Goal: Book appointment/travel/reservation

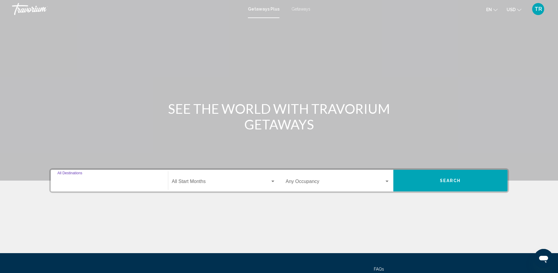
click at [118, 182] on input "Destination All Destinations" at bounding box center [109, 182] width 104 height 5
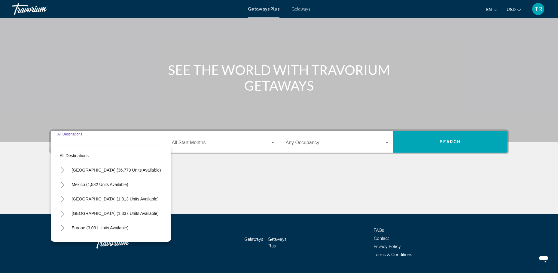
scroll to position [54, 0]
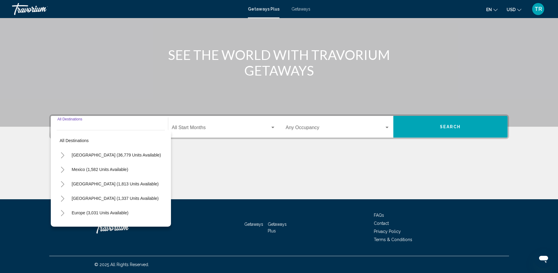
click at [60, 169] on button "Toggle Mexico (1,582 units available)" at bounding box center [63, 169] width 12 height 12
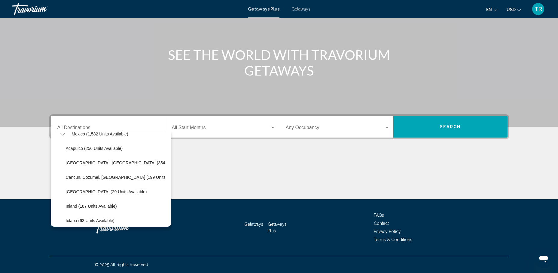
scroll to position [32, 0]
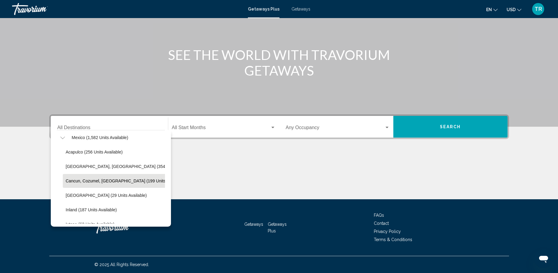
click at [115, 179] on span "Cancun, Cozumel, [GEOGRAPHIC_DATA] (199 units available)" at bounding box center [125, 180] width 119 height 5
type input "**********"
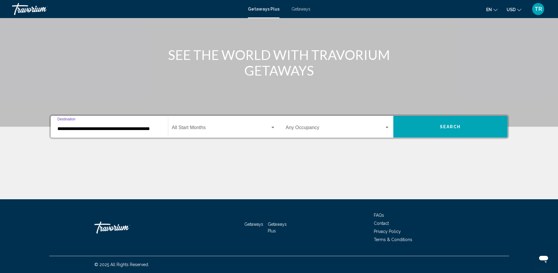
click at [423, 126] on button "Search" at bounding box center [450, 127] width 114 height 22
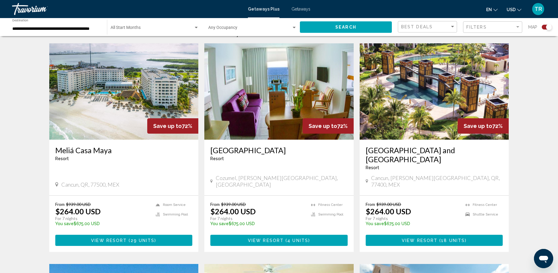
scroll to position [222, 0]
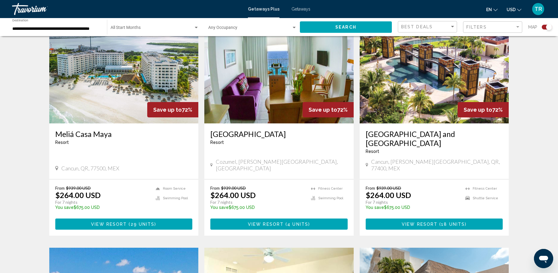
click at [434, 132] on h3 "[GEOGRAPHIC_DATA] and [GEOGRAPHIC_DATA]" at bounding box center [434, 138] width 137 height 18
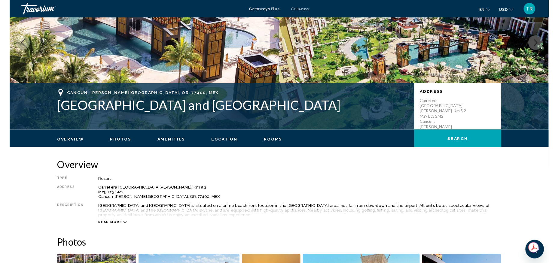
scroll to position [77, 0]
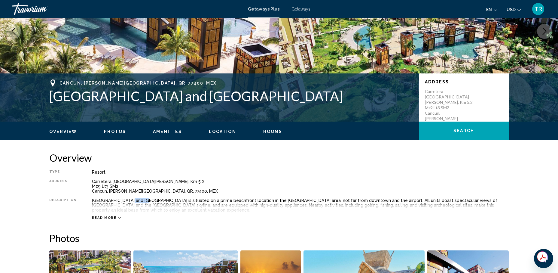
drag, startPoint x: 138, startPoint y: 201, endPoint x: 122, endPoint y: 198, distance: 15.9
click at [122, 198] on div "[GEOGRAPHIC_DATA] and [GEOGRAPHIC_DATA] is situated on a prime beachfront locat…" at bounding box center [300, 205] width 417 height 14
copy div "Cancún"
